Goal: Feedback & Contribution: Contribute content

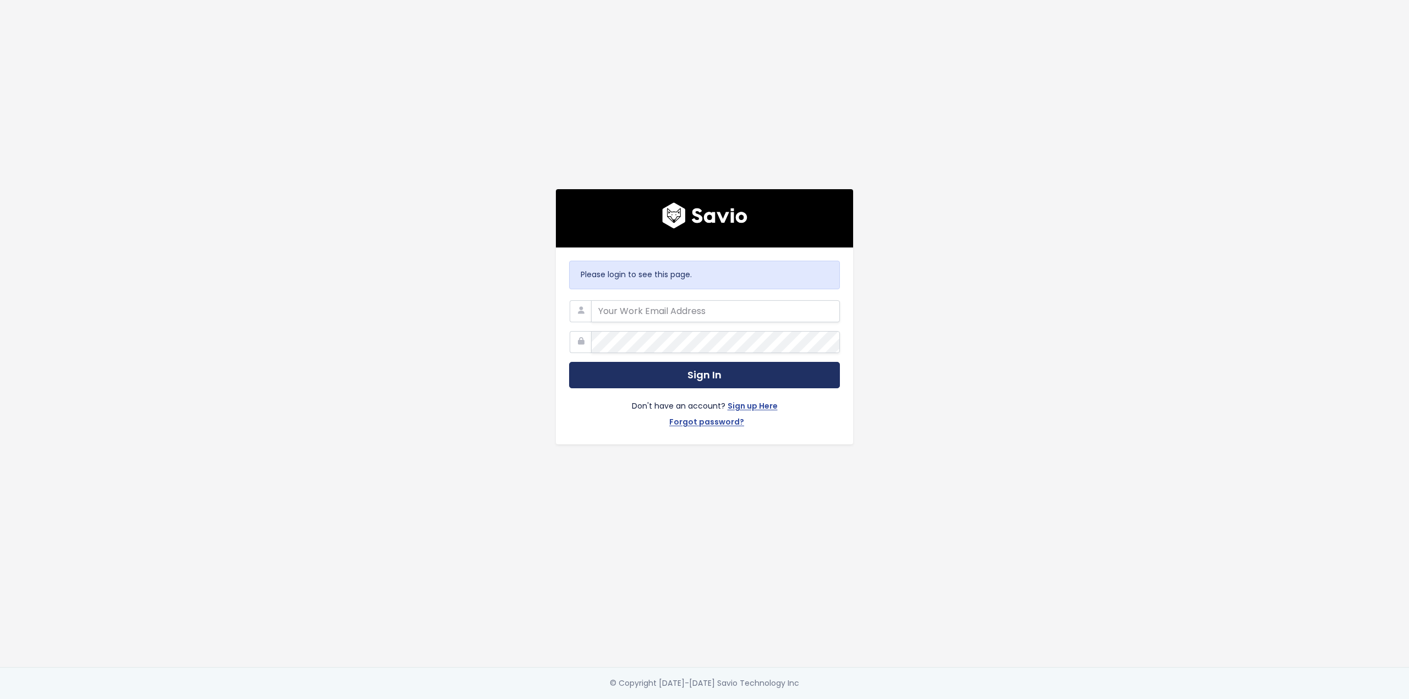
type input "[PERSON_NAME][EMAIL_ADDRESS][PERSON_NAME][DOMAIN_NAME]"
click at [653, 368] on button "Sign In" at bounding box center [704, 375] width 271 height 27
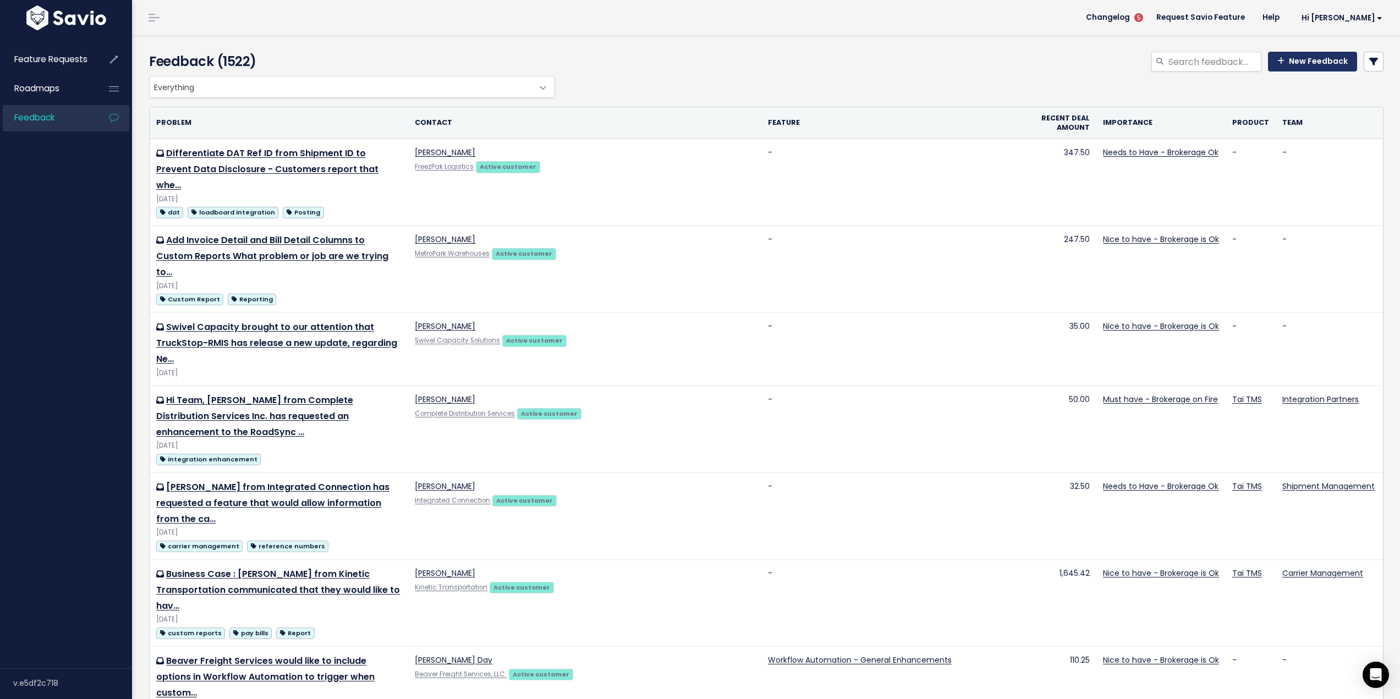
drag, startPoint x: 1311, startPoint y: 58, endPoint x: 1307, endPoint y: 64, distance: 7.2
click at [1311, 59] on link "New Feedback" at bounding box center [1312, 62] width 89 height 20
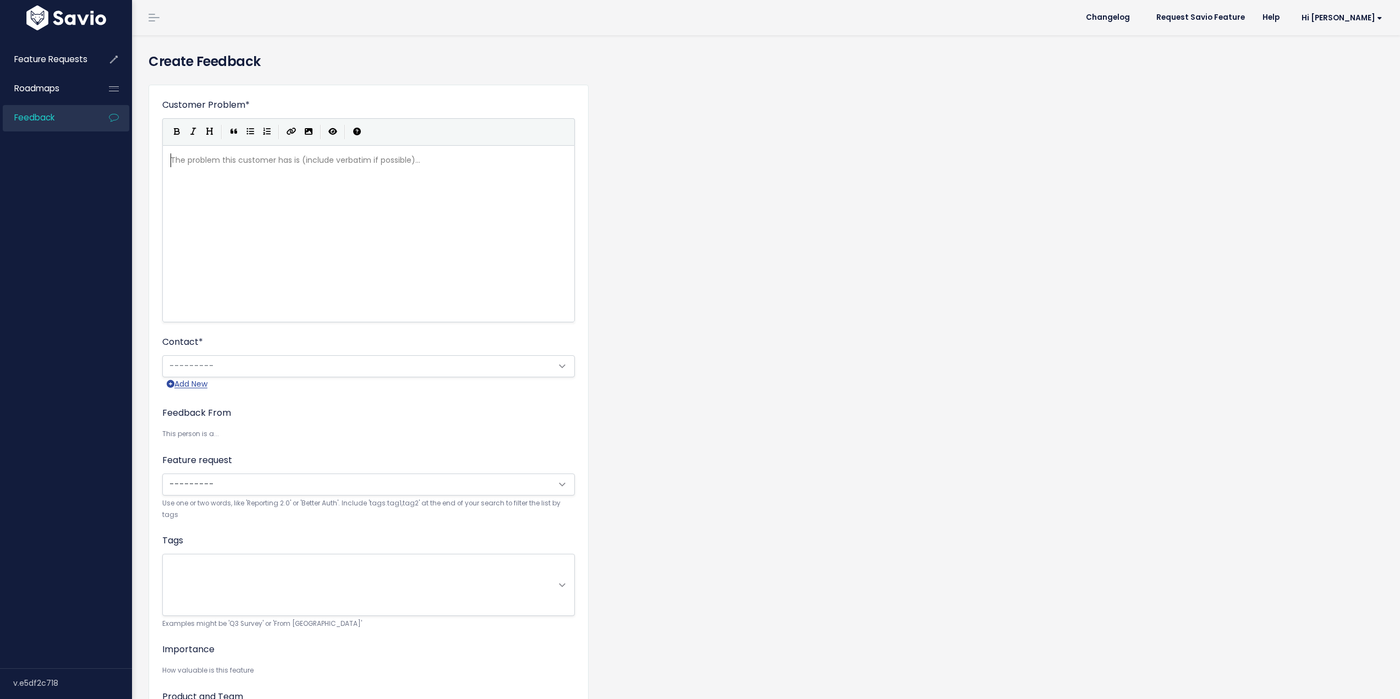
scroll to position [1, 0]
click at [296, 178] on div "The problem this customer has is (include verbatim if possible)... xxxxxxxxxx ​" at bounding box center [382, 247] width 428 height 193
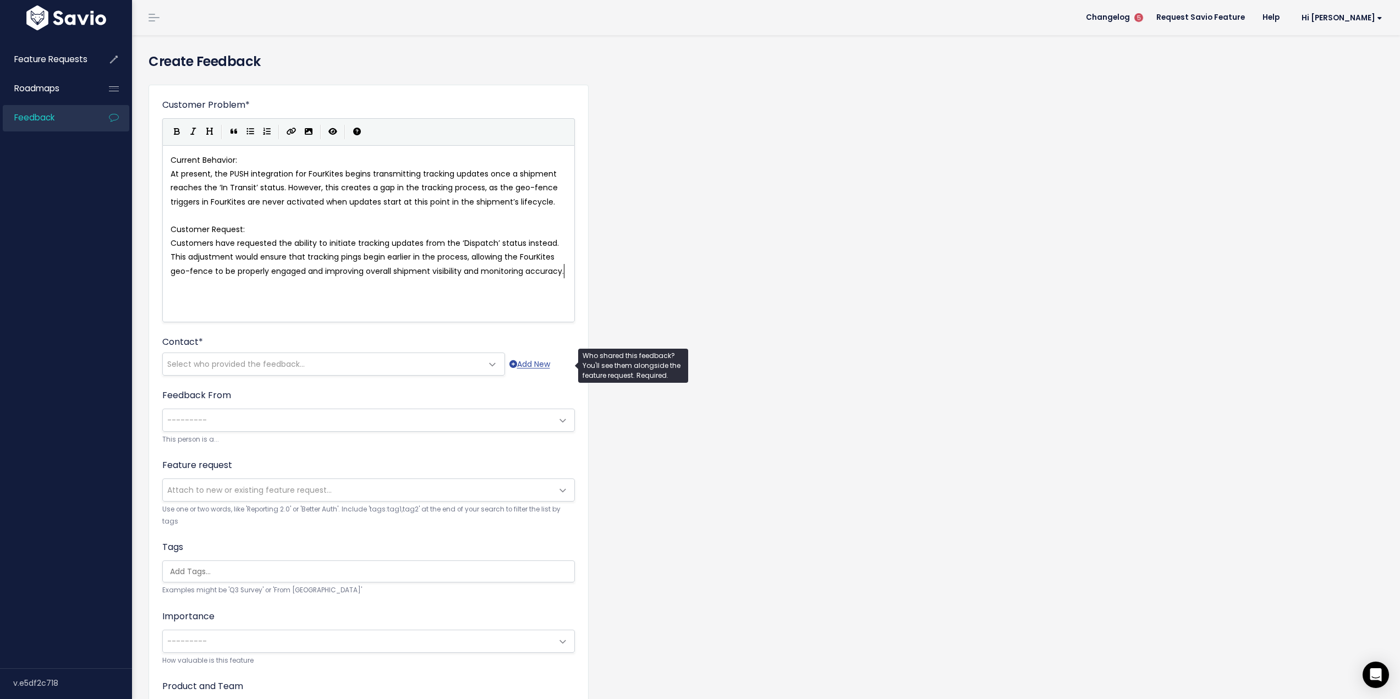
click at [211, 358] on span "Select who provided the feedback..." at bounding box center [323, 364] width 320 height 22
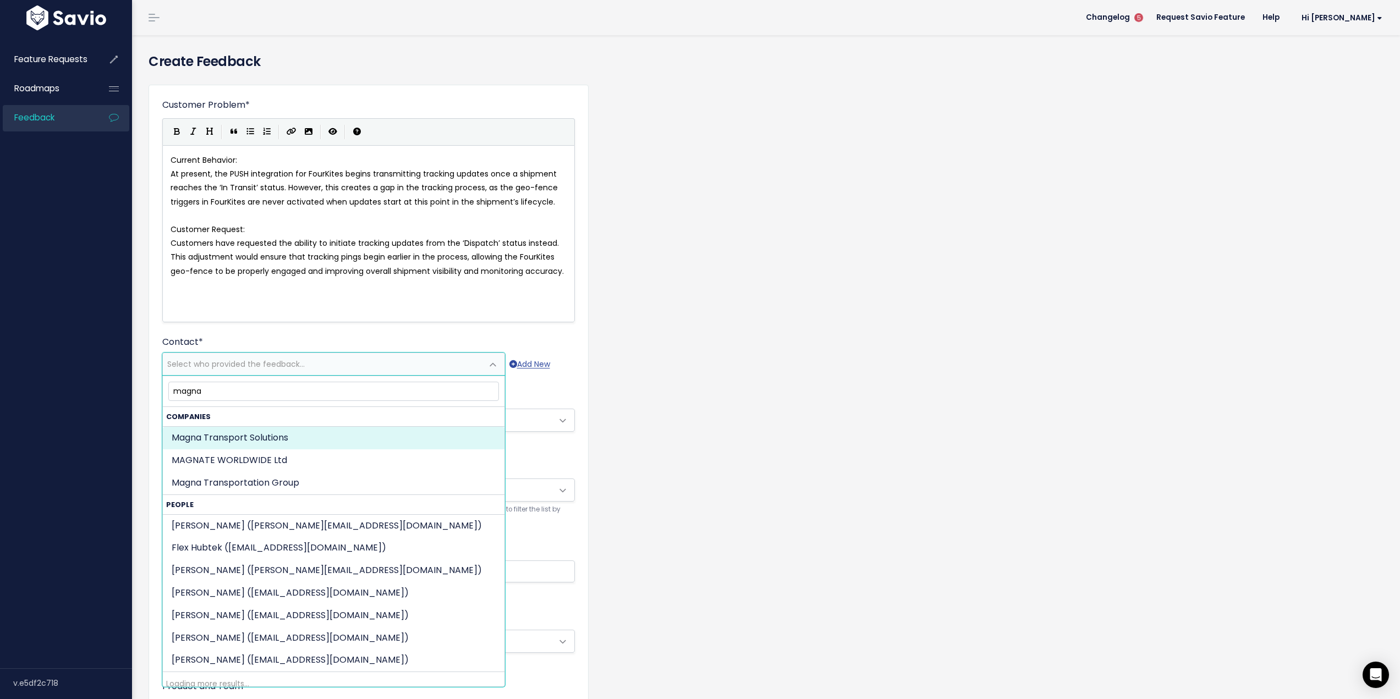
type input "magna"
select select "COMPANY-7650801"
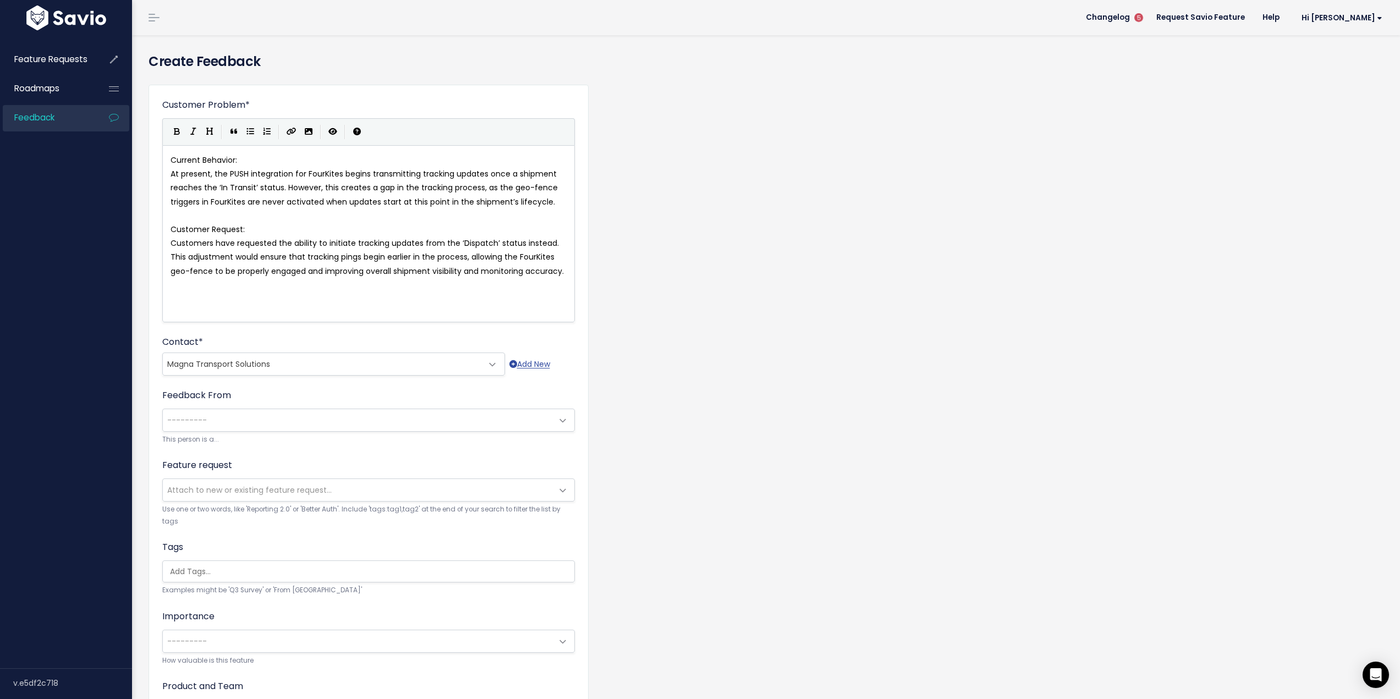
click at [237, 429] on span "---------" at bounding box center [358, 420] width 390 height 22
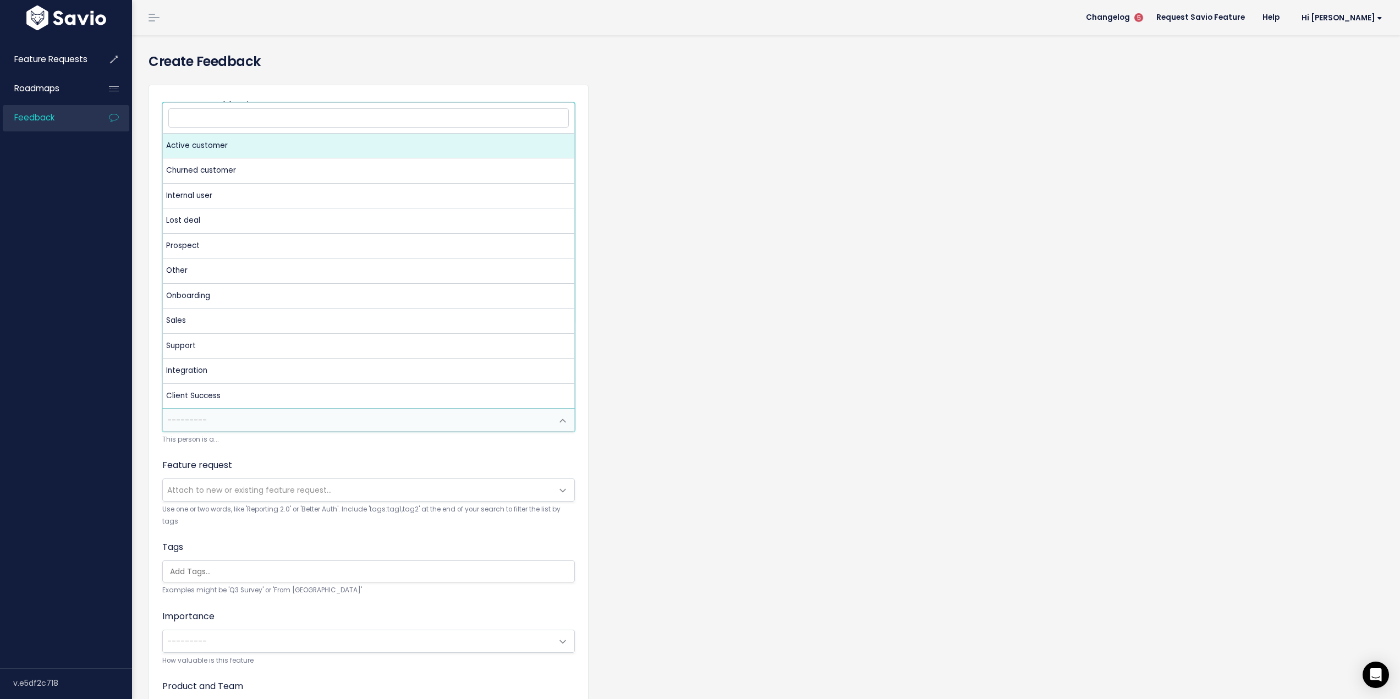
select select "ACTIVE"
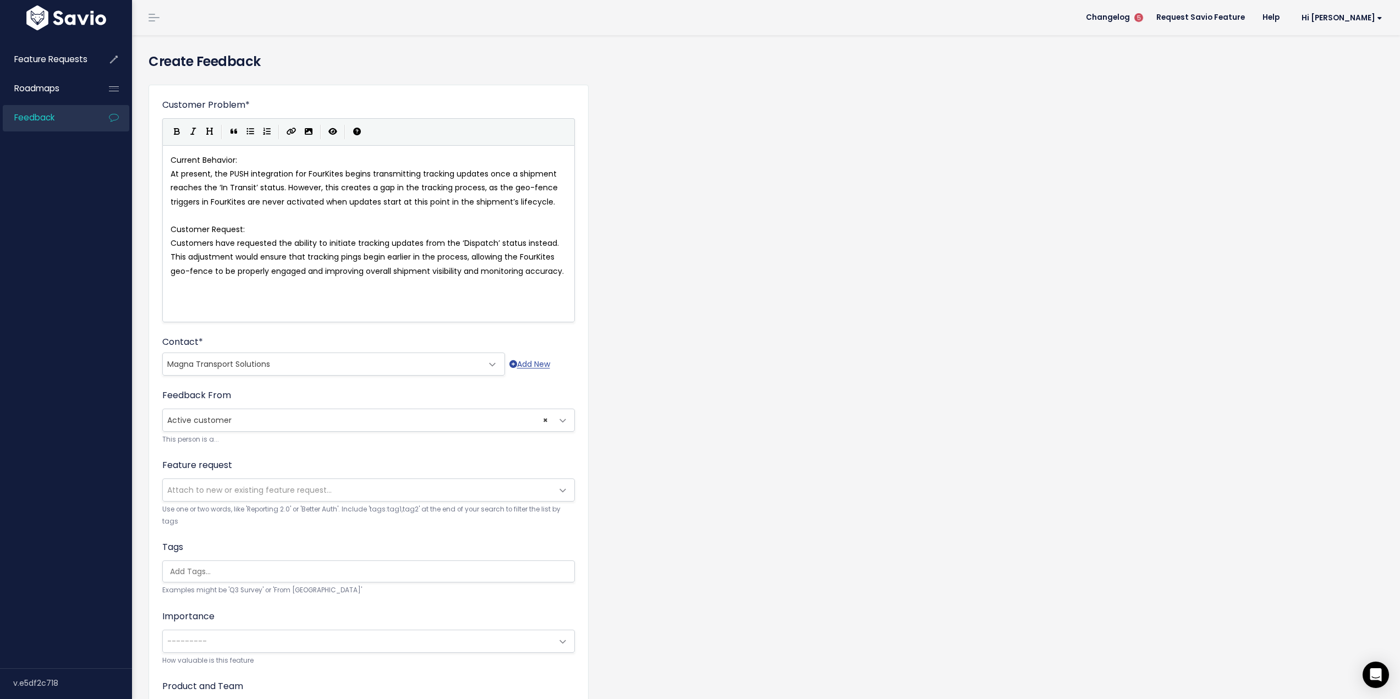
click at [277, 483] on span "Attach to new or existing feature request..." at bounding box center [358, 490] width 390 height 22
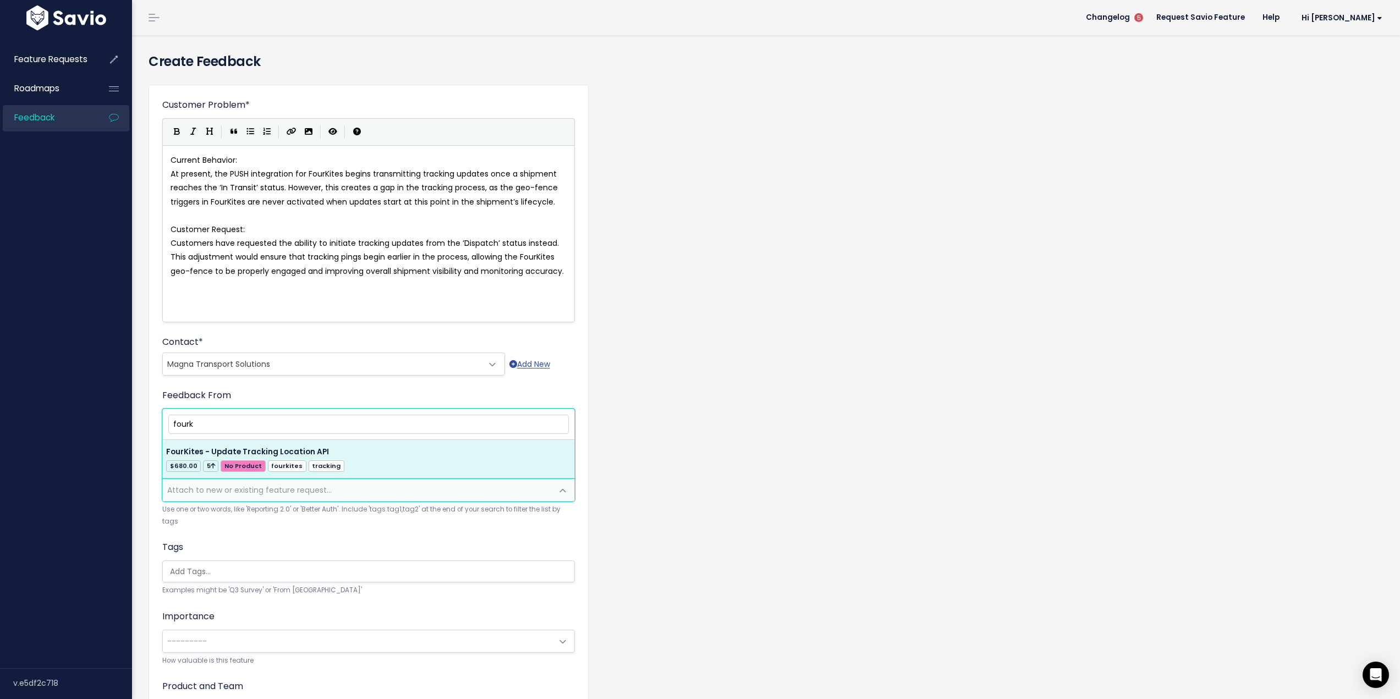
type input "fourk"
select select "18874"
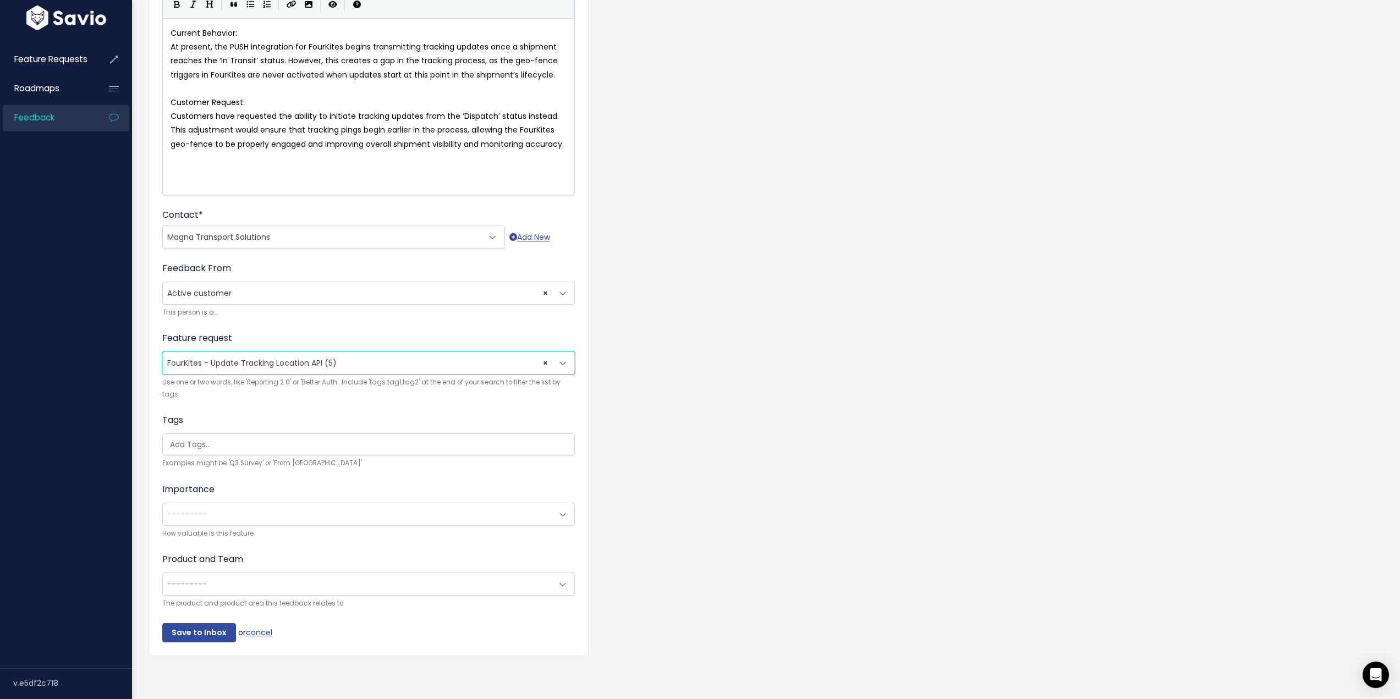
scroll to position [135, 0]
click at [235, 440] on input "search" at bounding box center [372, 445] width 412 height 12
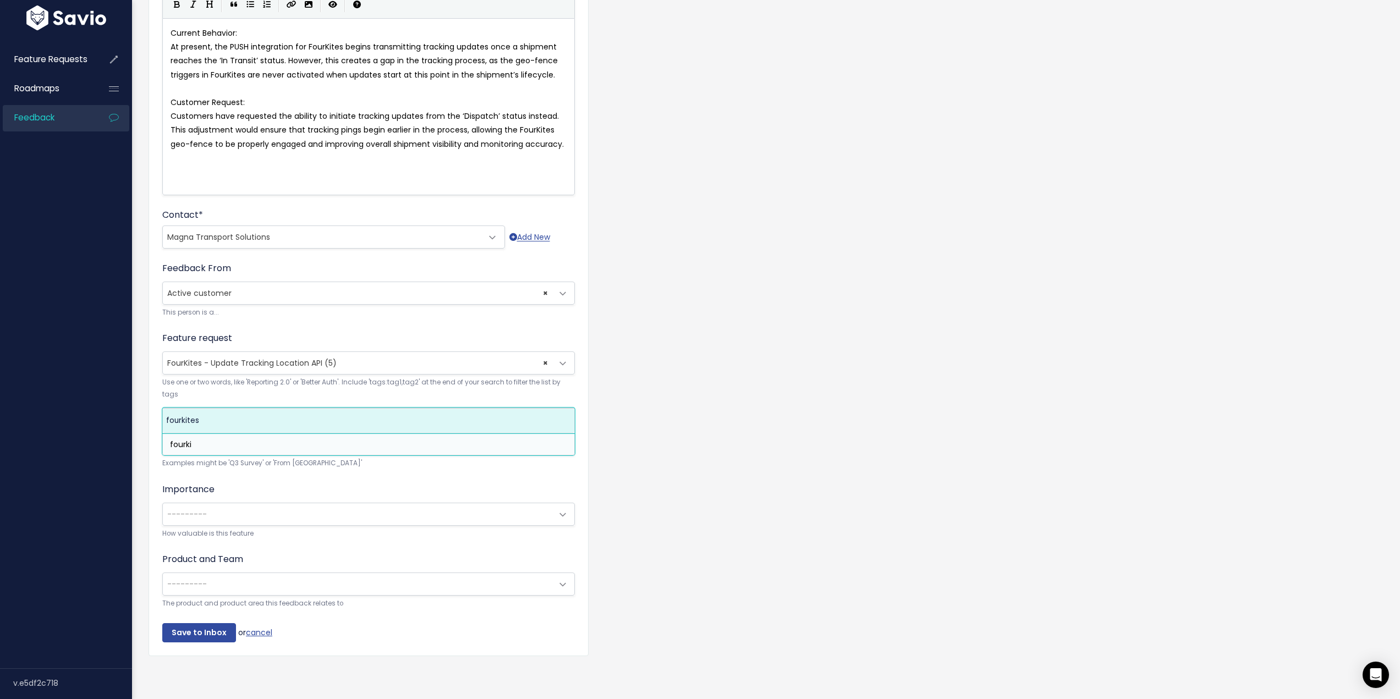
type input "fourki"
select select "5263"
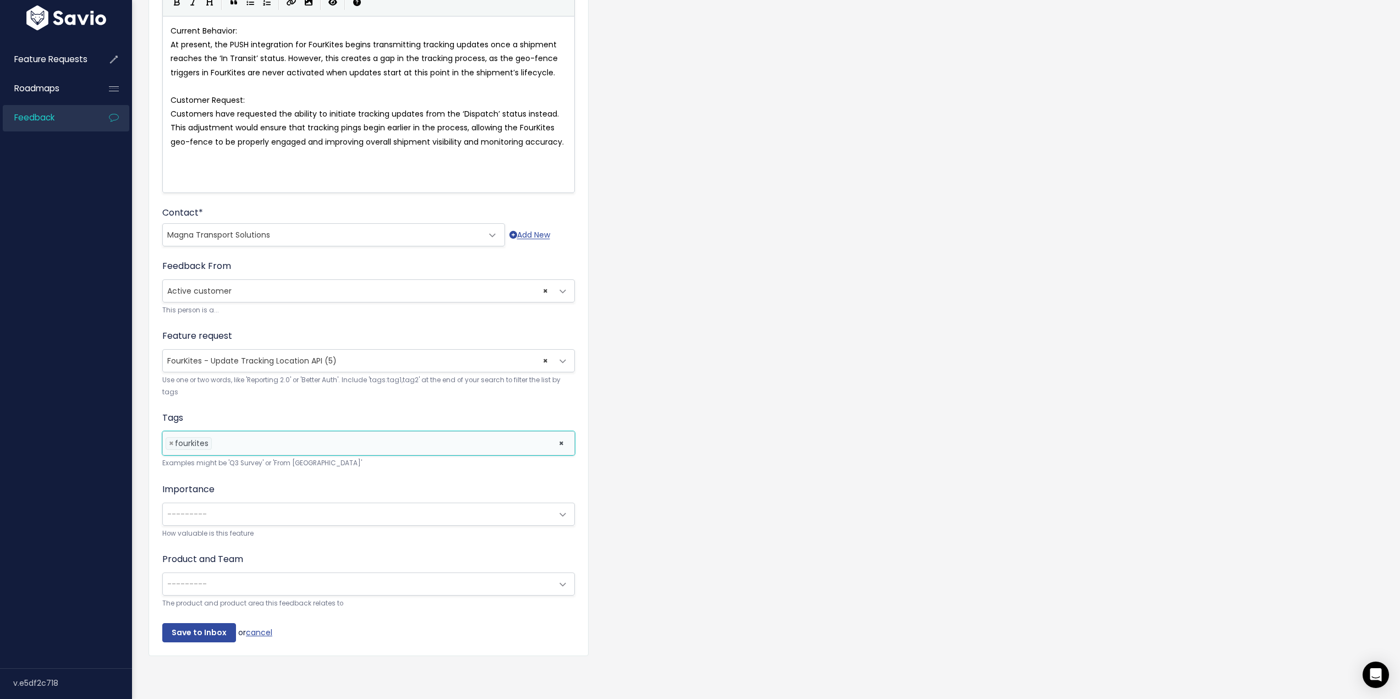
click at [235, 438] on li at bounding box center [383, 444] width 336 height 12
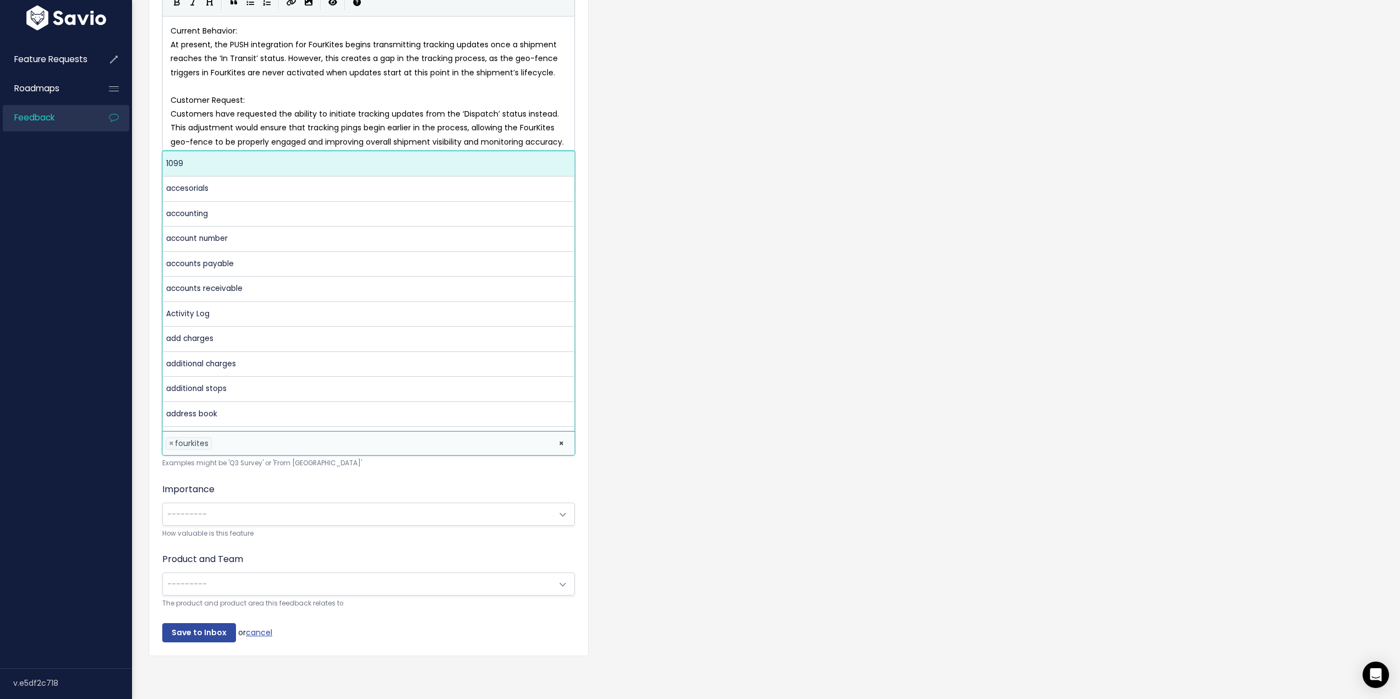
click at [235, 439] on li at bounding box center [383, 444] width 336 height 12
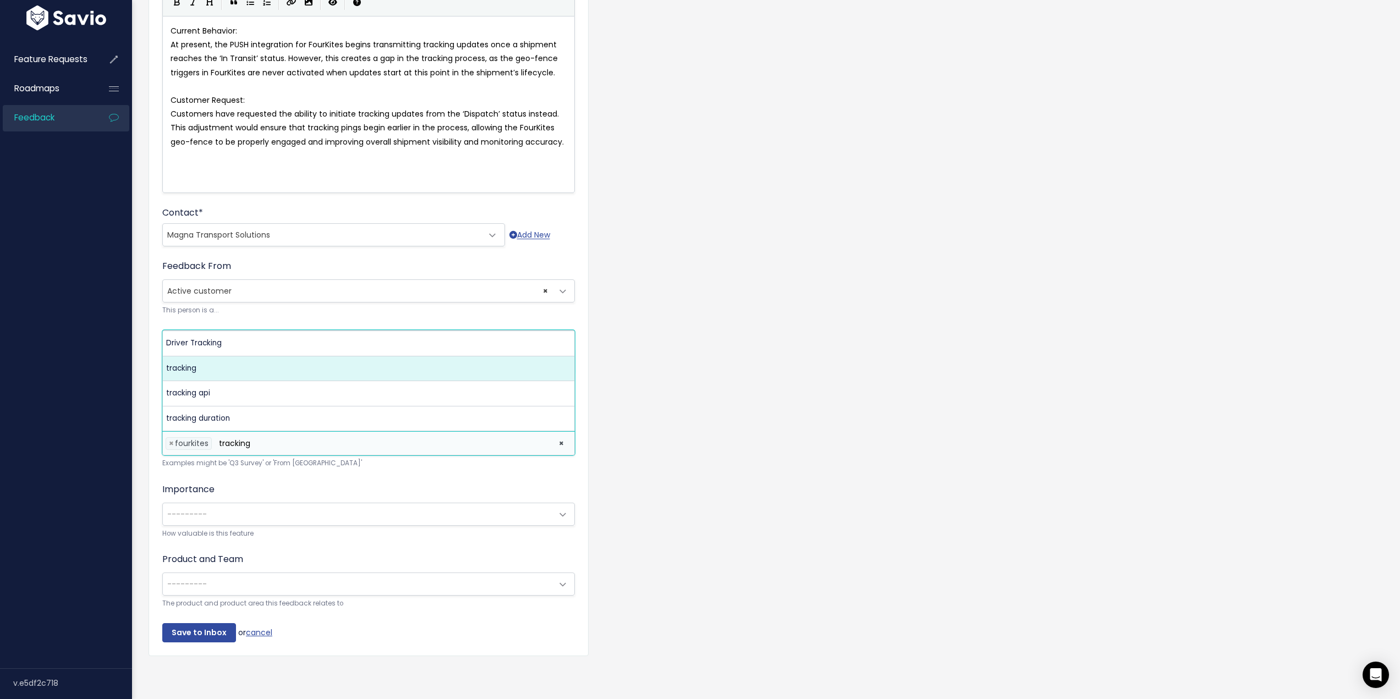
type input "tracking"
click at [227, 503] on span "---------" at bounding box center [358, 514] width 390 height 22
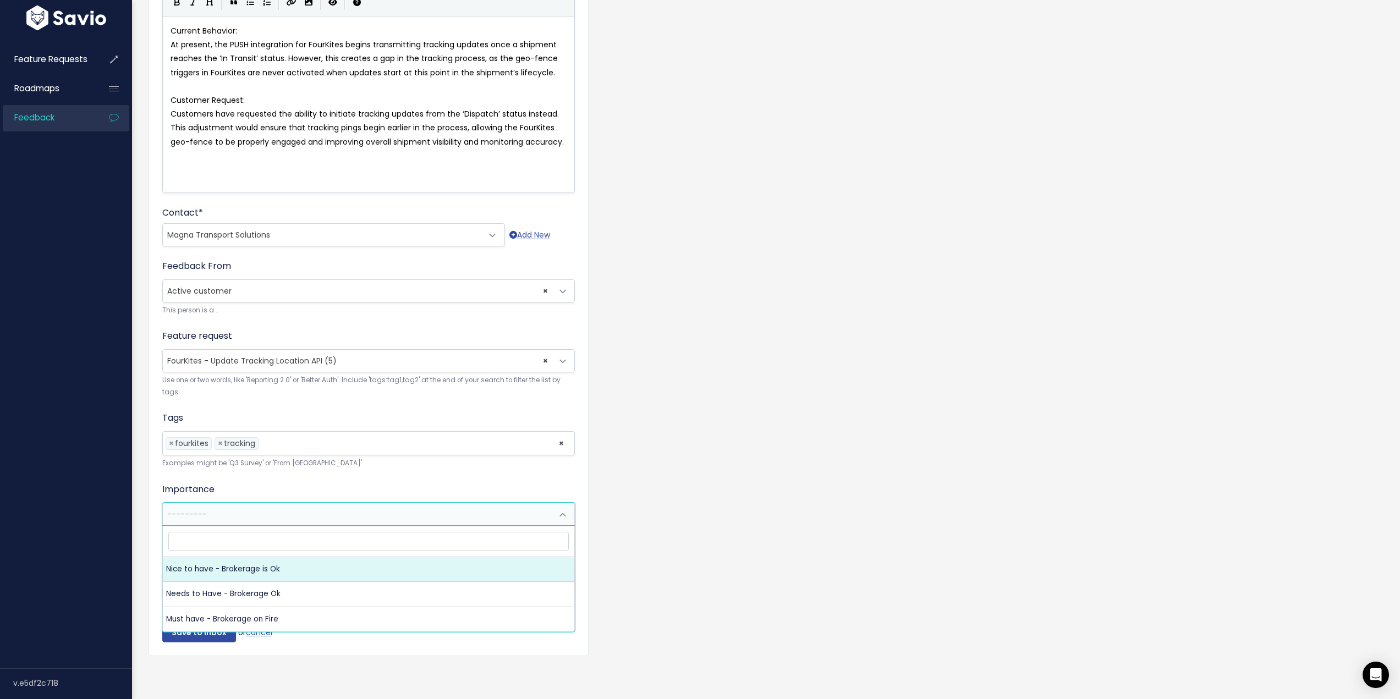
select select "NICE_TO_HAVE"
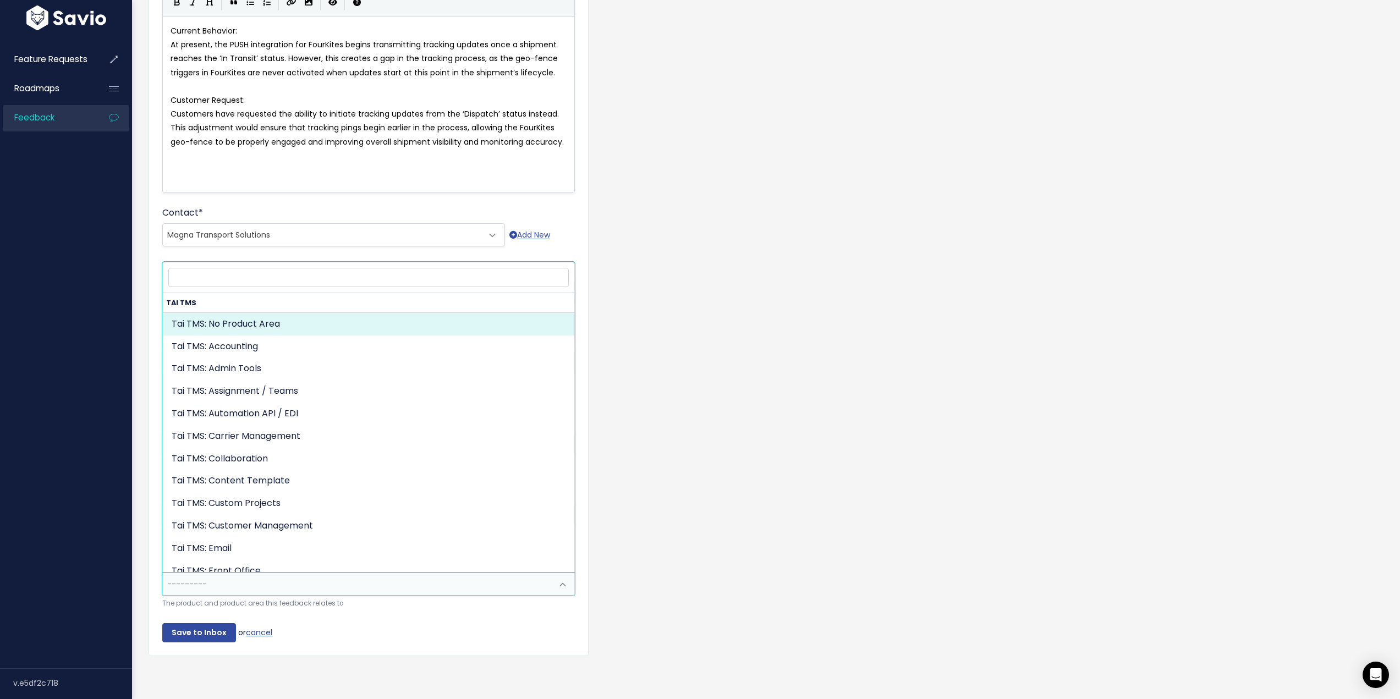
click at [214, 578] on span "---------" at bounding box center [358, 584] width 390 height 22
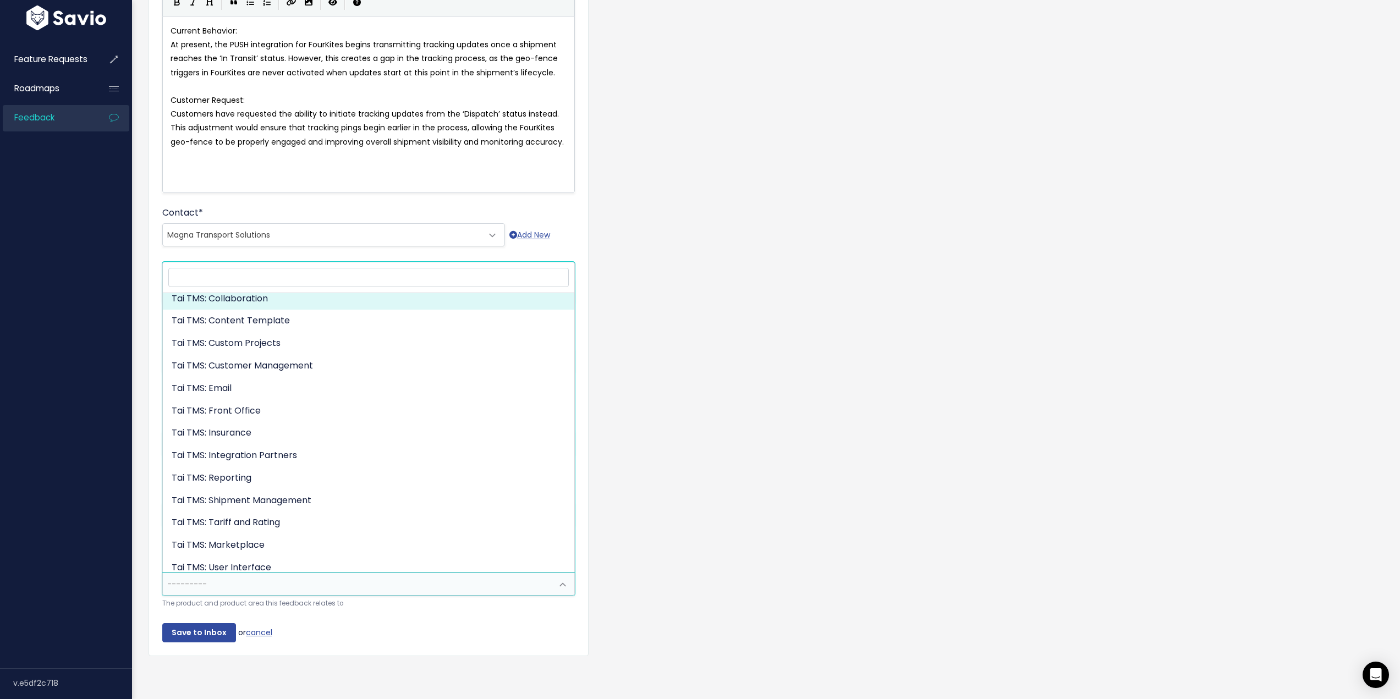
scroll to position [167, 0]
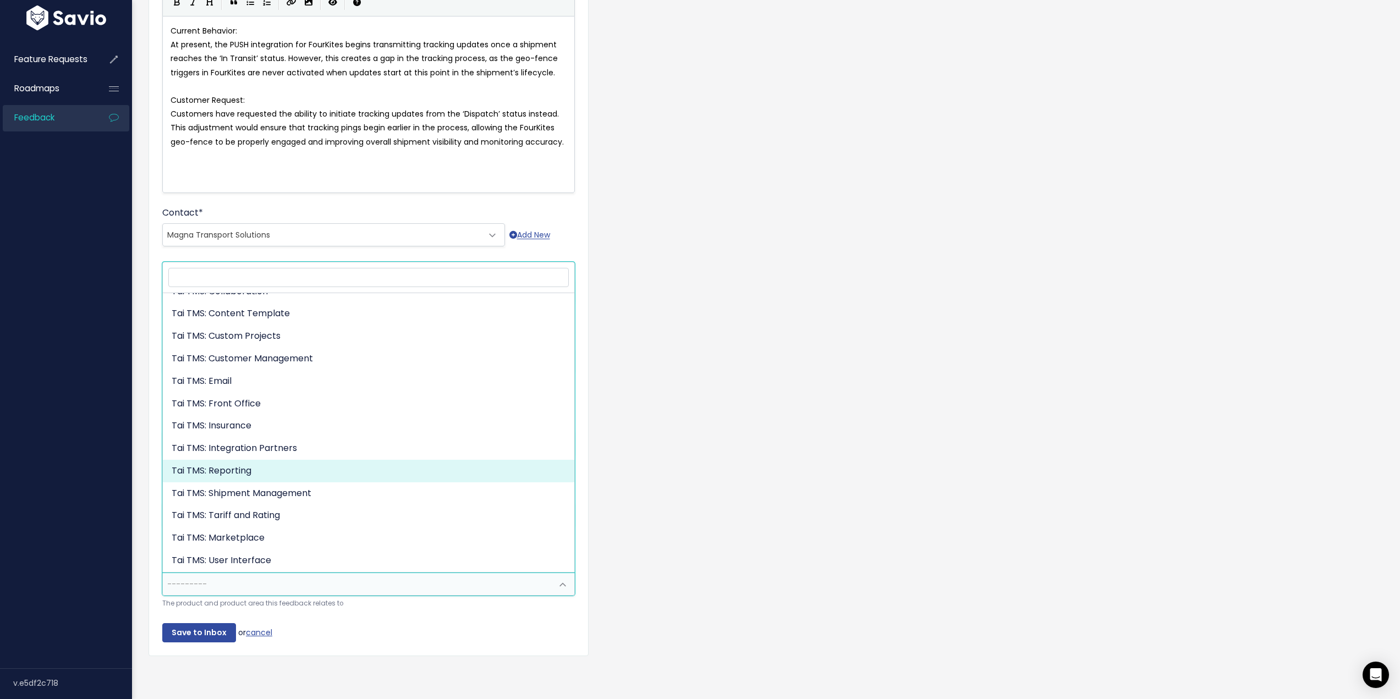
click at [128, 504] on div "Feature Requests Roadmaps Feedback" at bounding box center [66, 350] width 132 height 635
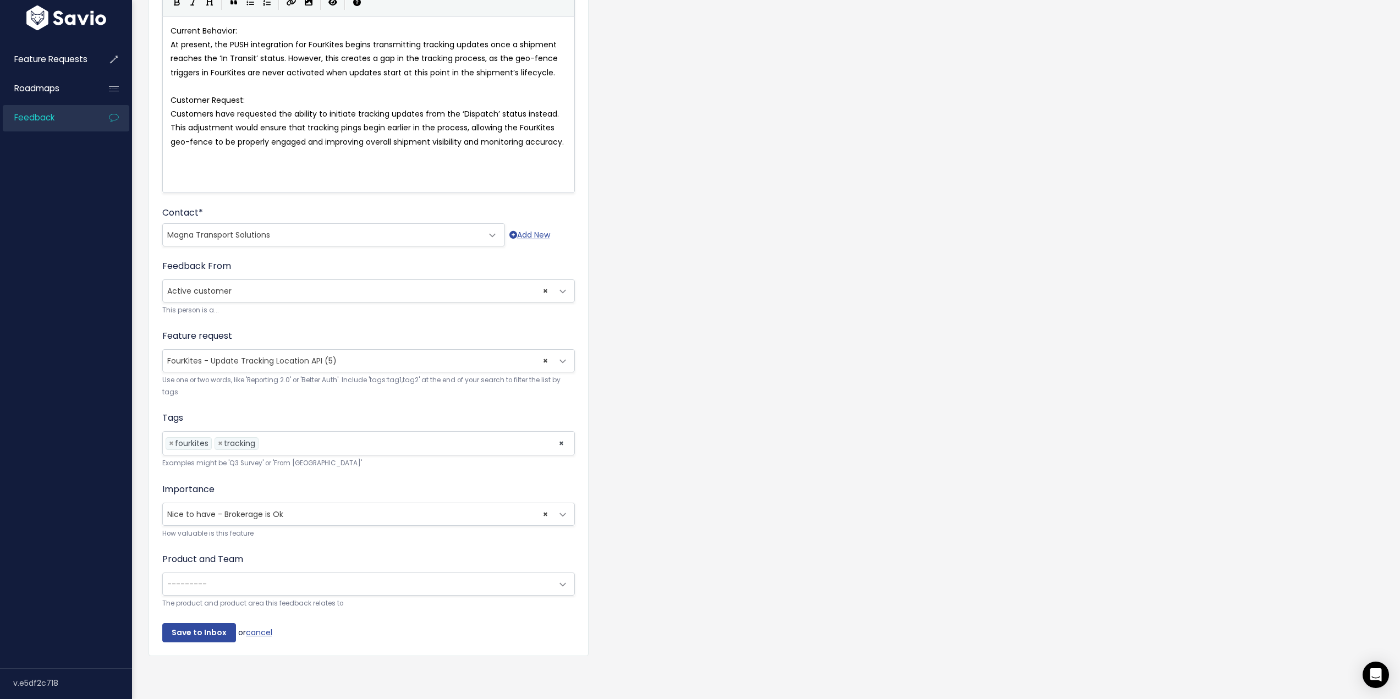
click at [223, 573] on span "---------" at bounding box center [358, 584] width 390 height 22
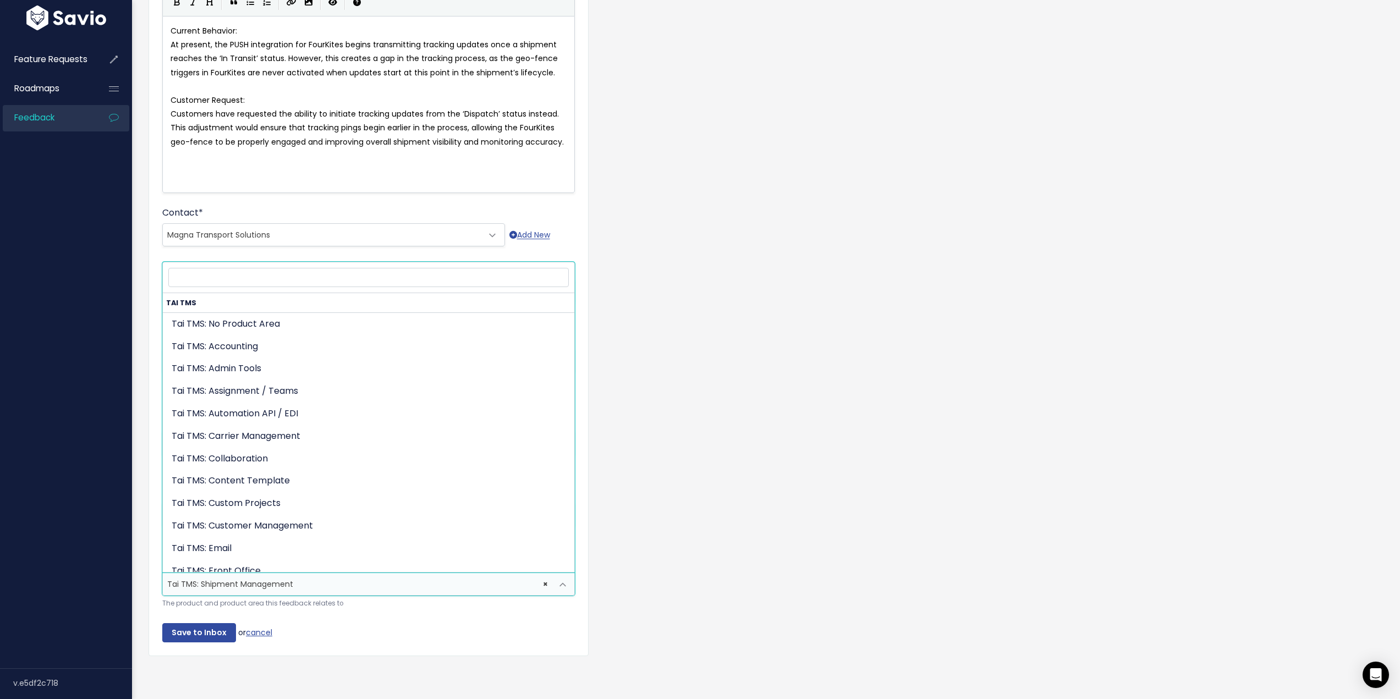
click at [246, 577] on span "× Tai TMS: Shipment Management" at bounding box center [358, 584] width 390 height 22
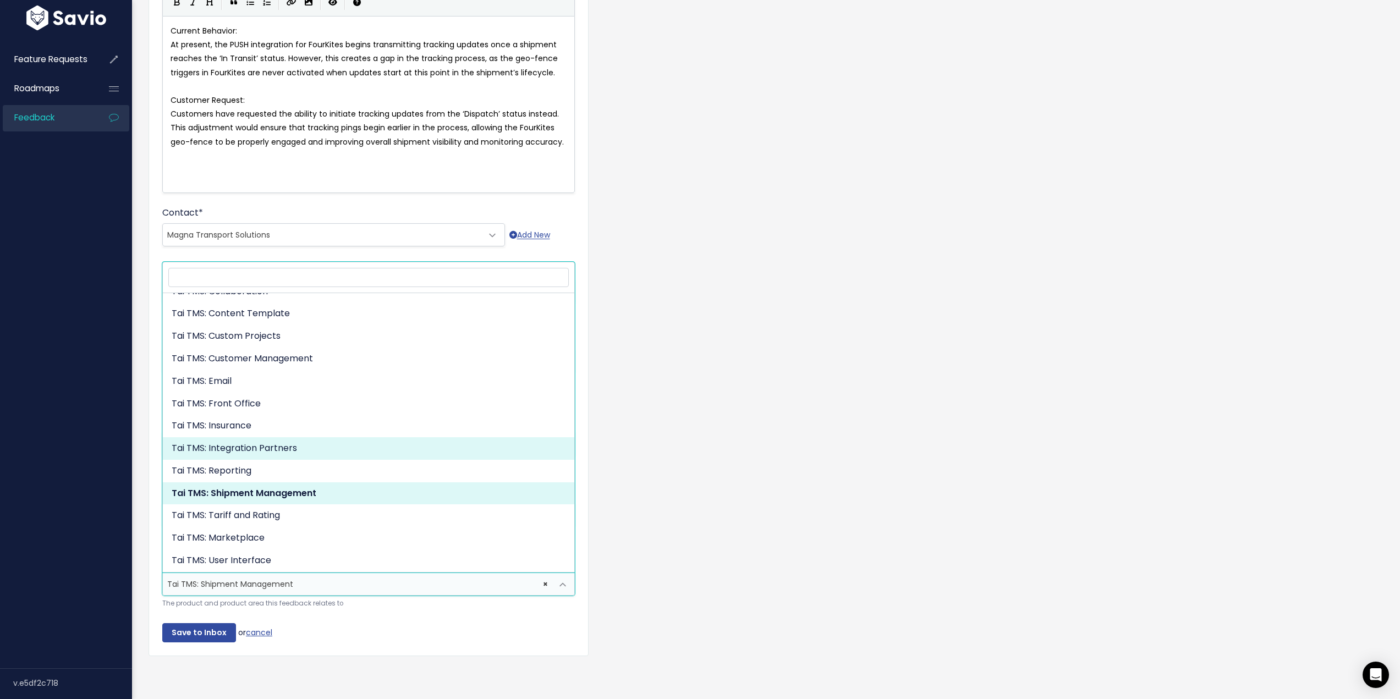
select select "MAIN:INTEGRATION_PARTNERS"
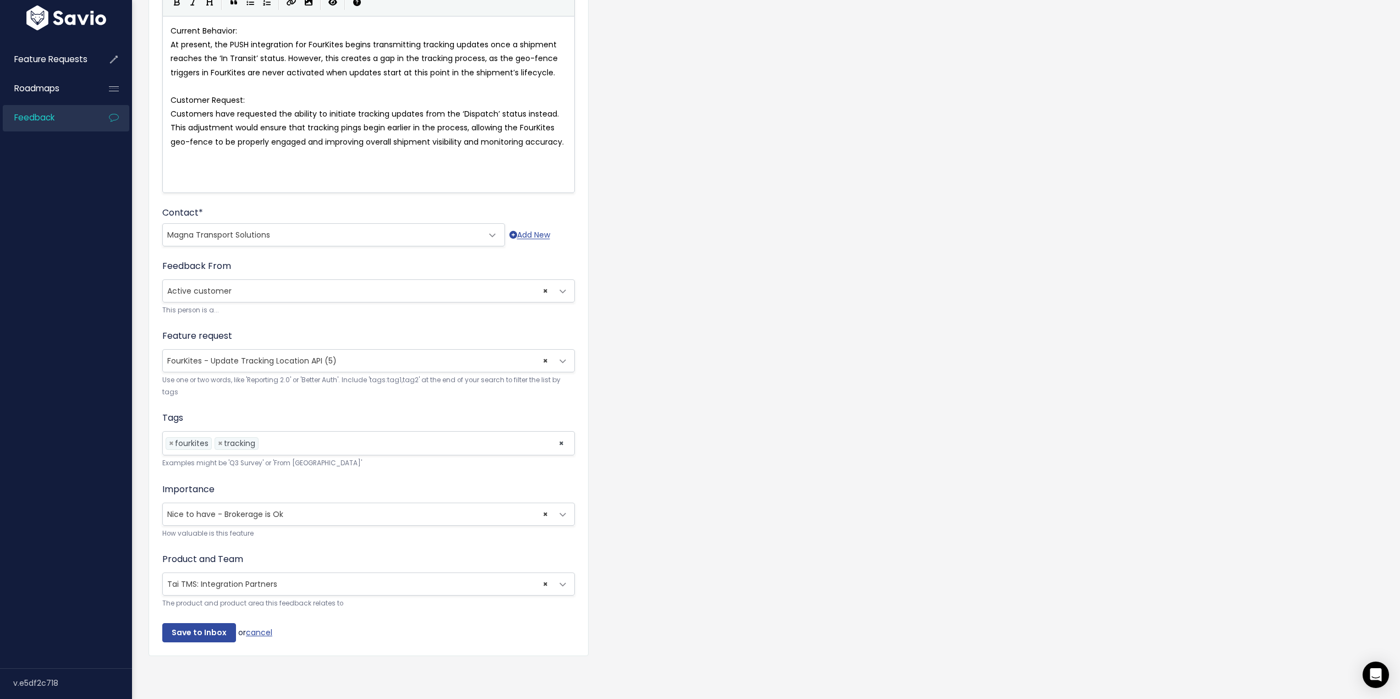
click at [632, 491] on div "Customer Problem * Current Behavior: At present, the PUSH integration for FourK…" at bounding box center [766, 314] width 1252 height 735
click at [208, 629] on input "Save to Inbox" at bounding box center [199, 633] width 74 height 20
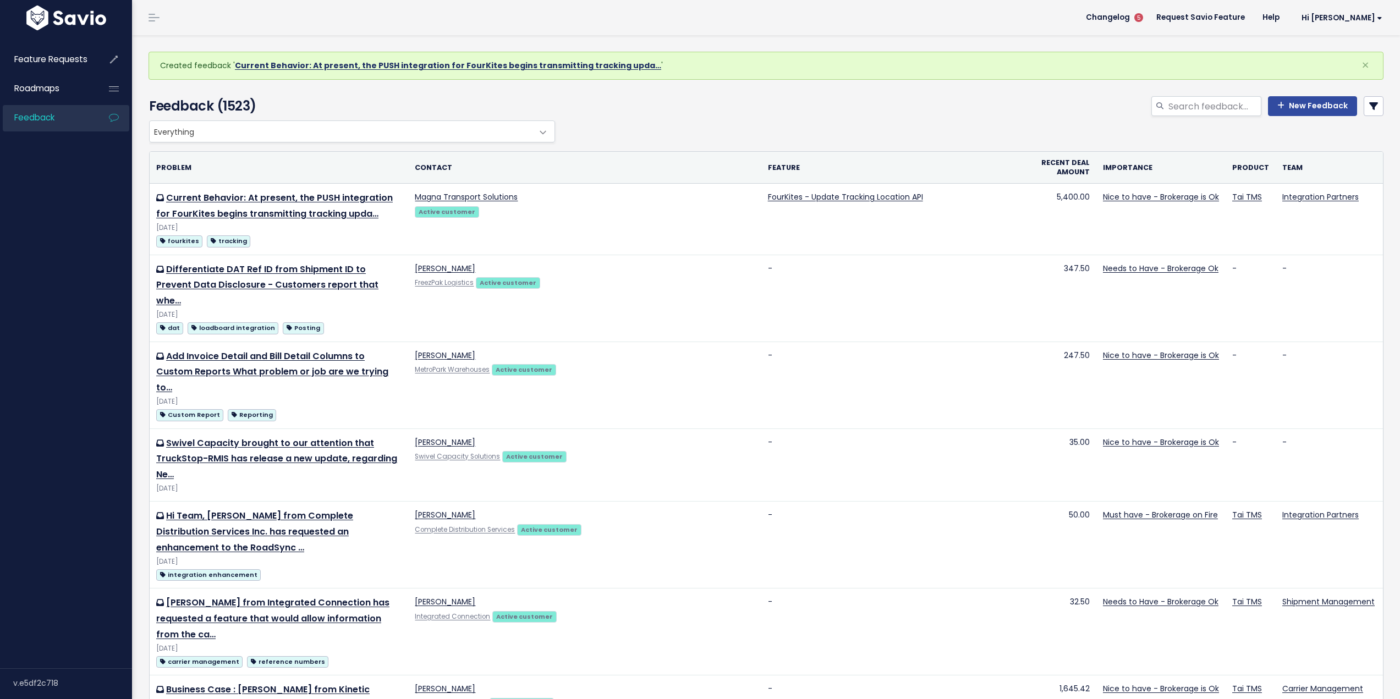
click at [336, 69] on link "Current Behavior: At present, the PUSH integration for FourKites begins transmi…" at bounding box center [448, 65] width 426 height 11
